Goal: Transaction & Acquisition: Obtain resource

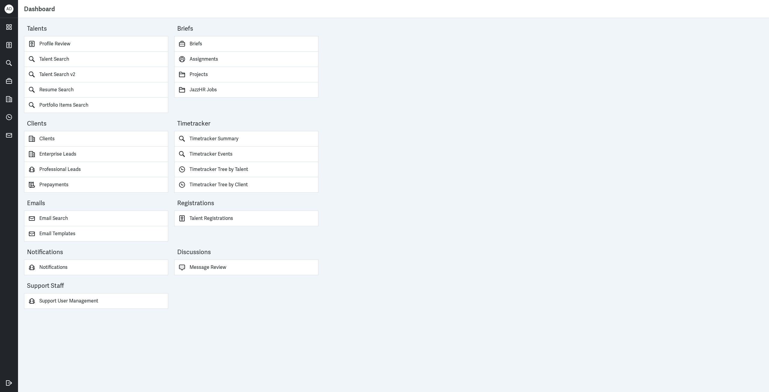
drag, startPoint x: 69, startPoint y: 11, endPoint x: 73, endPoint y: 30, distance: 18.7
click at [69, 11] on div "Dashboard" at bounding box center [393, 9] width 739 height 12
click at [50, 75] on link "Talent Search v2" at bounding box center [96, 74] width 144 height 15
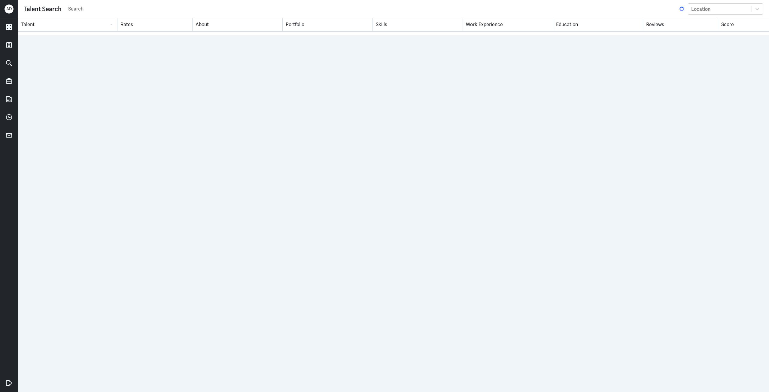
click at [226, 7] on input "search" at bounding box center [373, 9] width 611 height 9
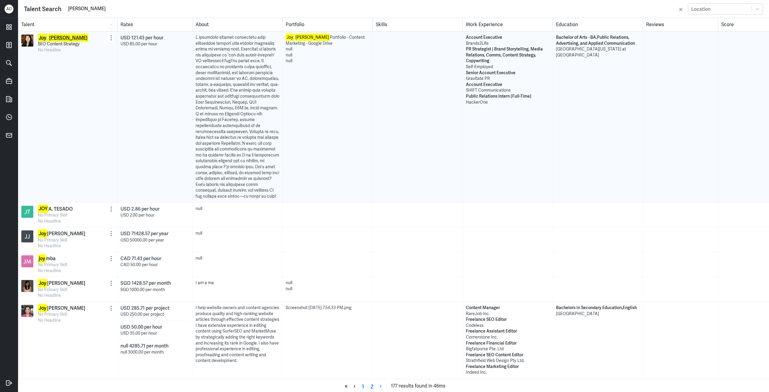
type input "[PERSON_NAME]"
click at [51, 36] on mark "[PERSON_NAME]" at bounding box center [68, 38] width 40 height 8
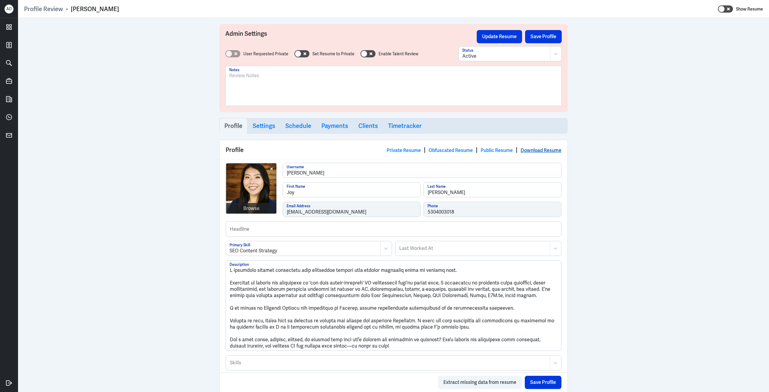
click at [540, 153] on link "Download Resume" at bounding box center [541, 150] width 41 height 6
click at [328, 127] on h3 "Payments" at bounding box center [335, 125] width 27 height 7
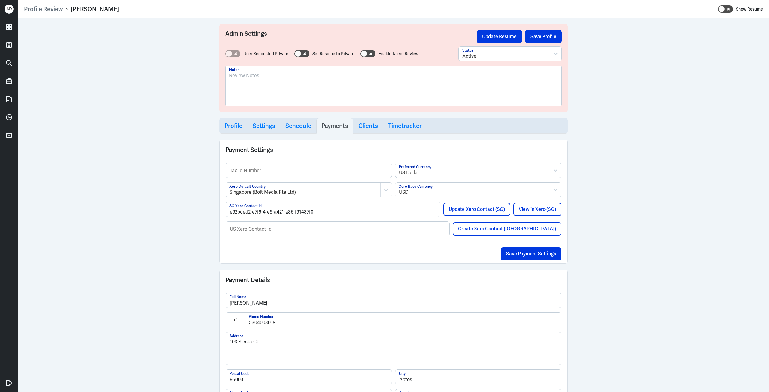
click at [238, 121] on link "Profile" at bounding box center [233, 126] width 28 height 16
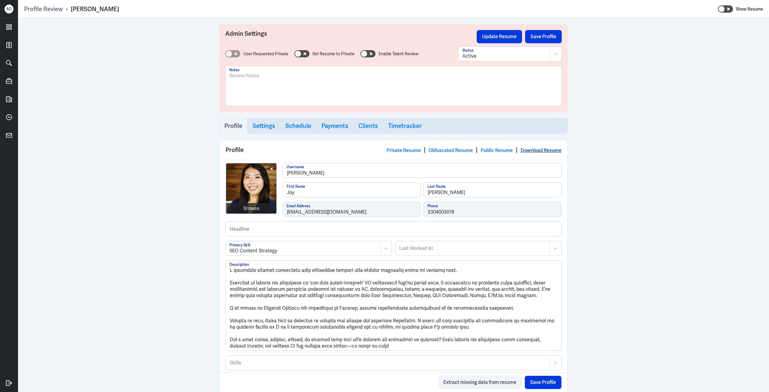
click at [551, 151] on link "Download Resume" at bounding box center [541, 150] width 41 height 6
